Goal: Transaction & Acquisition: Purchase product/service

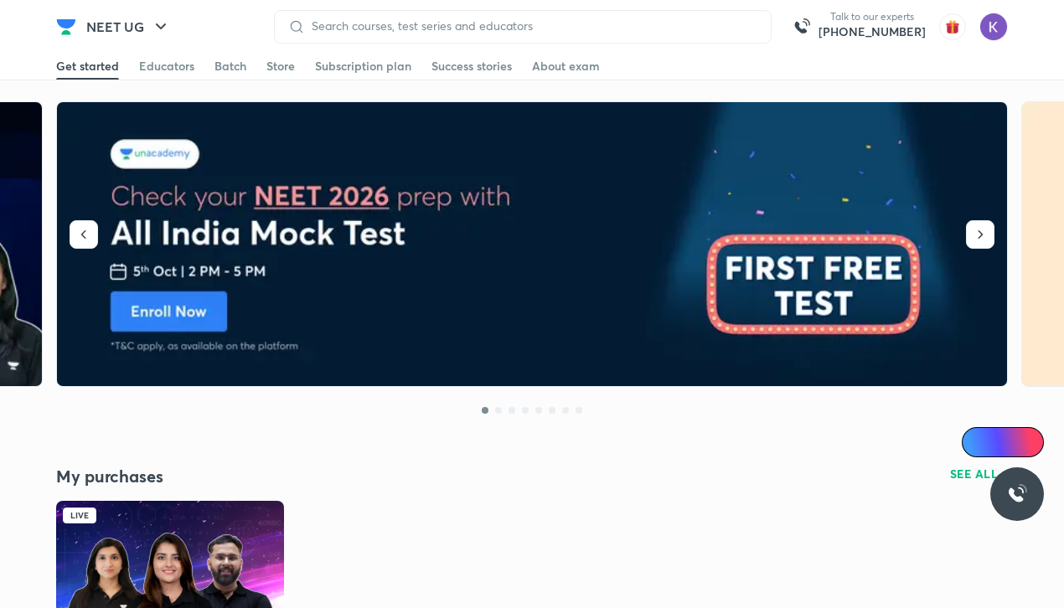
click at [175, 569] on img at bounding box center [170, 564] width 228 height 127
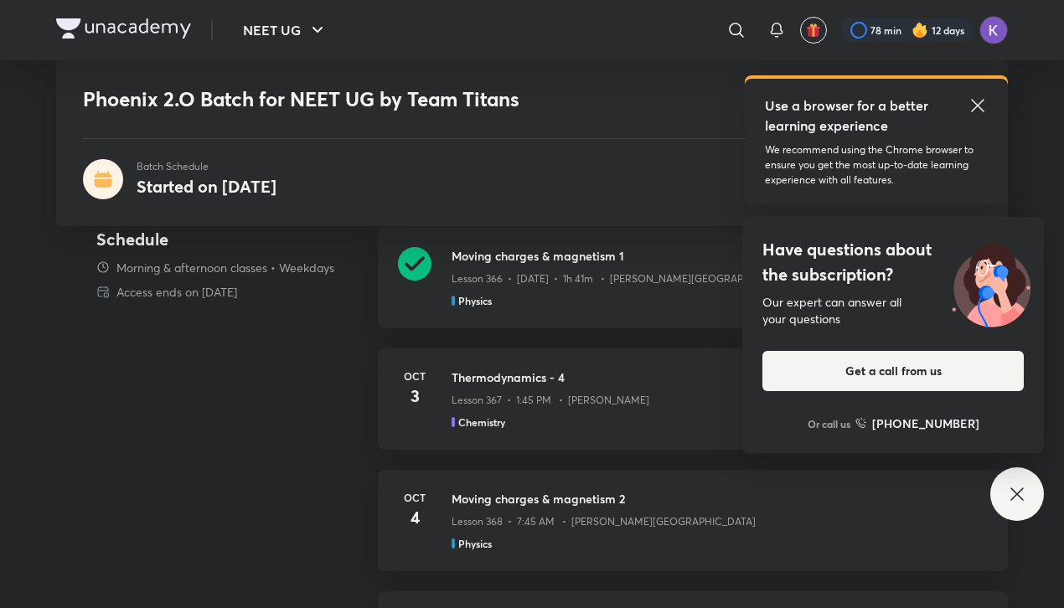
scroll to position [829, 0]
click at [1013, 501] on icon at bounding box center [1017, 494] width 20 height 20
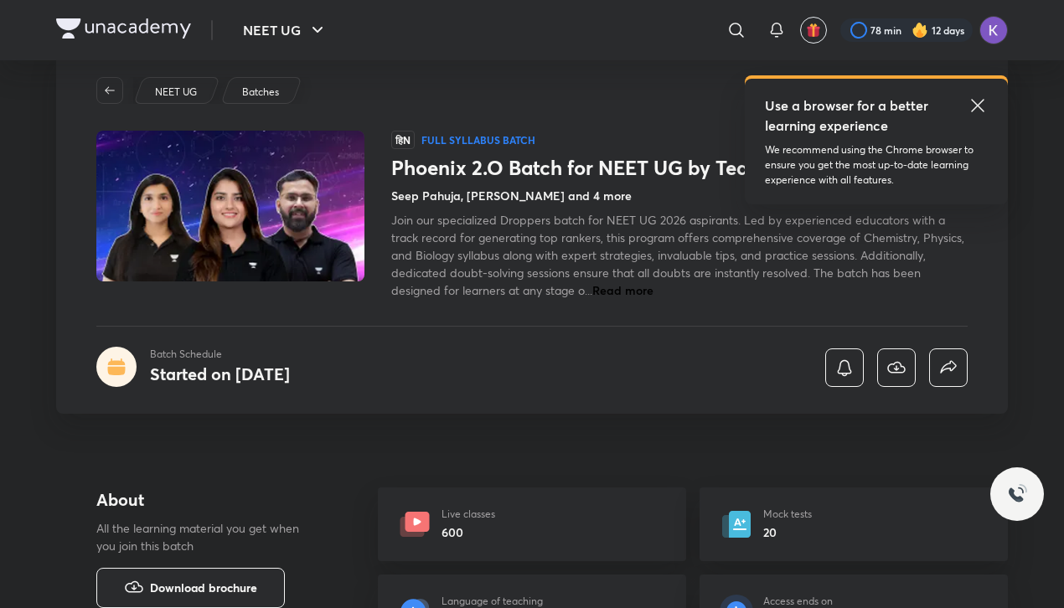
scroll to position [0, 0]
